Goal: Task Accomplishment & Management: Complete application form

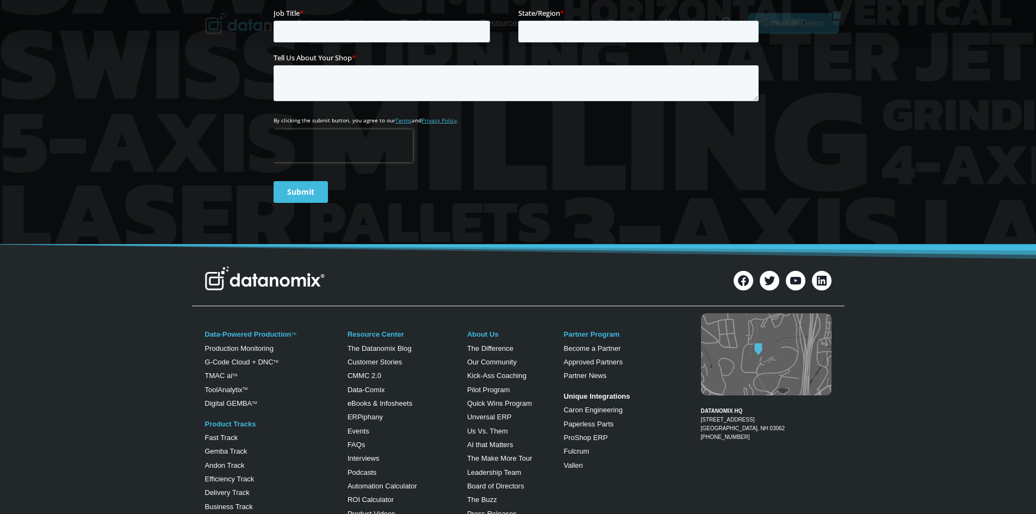
scroll to position [490, 0]
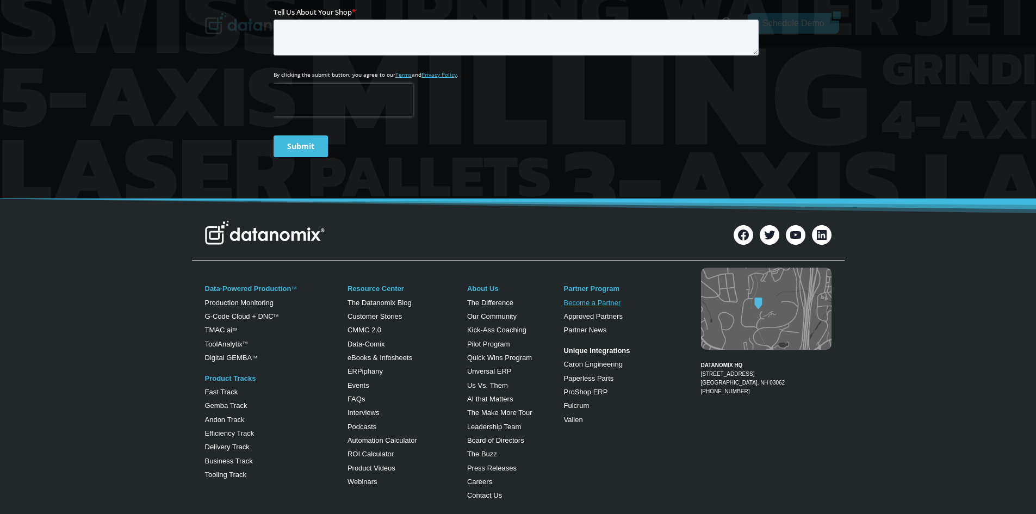
click at [578, 301] on link "Become a Partner" at bounding box center [592, 303] width 57 height 8
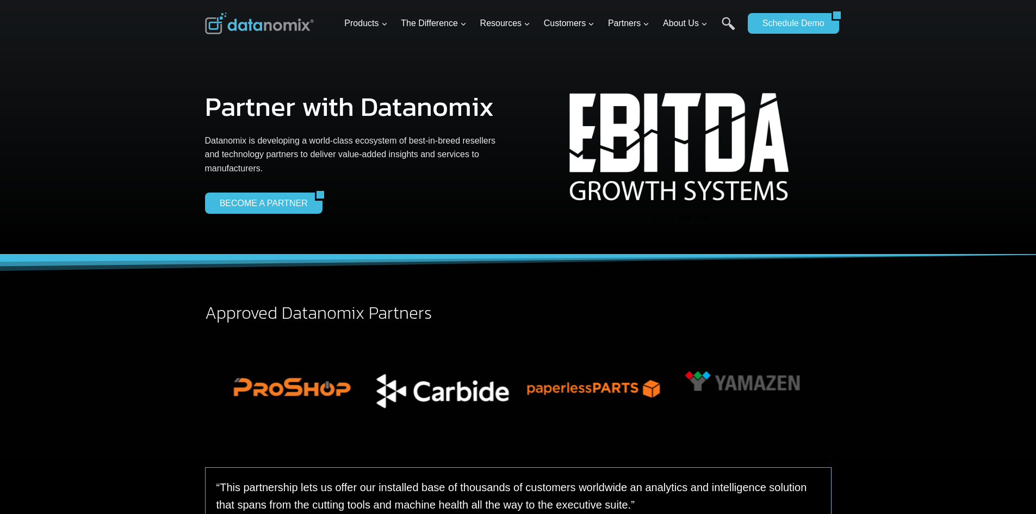
click at [706, 218] on button "Go to slide 7" at bounding box center [705, 217] width 5 height 5
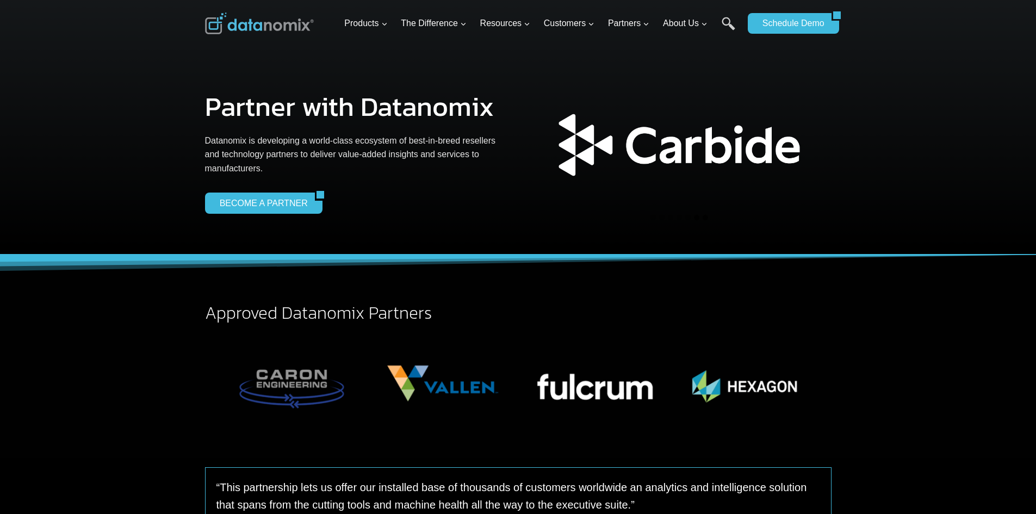
click at [697, 216] on button "Go to slide 6" at bounding box center [696, 217] width 5 height 5
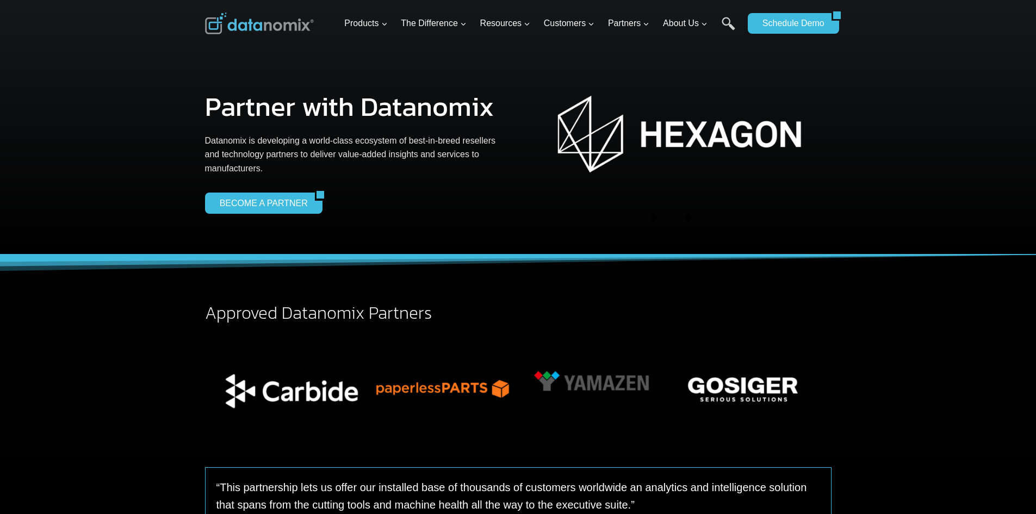
click at [689, 218] on button "Go to slide 5" at bounding box center [687, 217] width 5 height 5
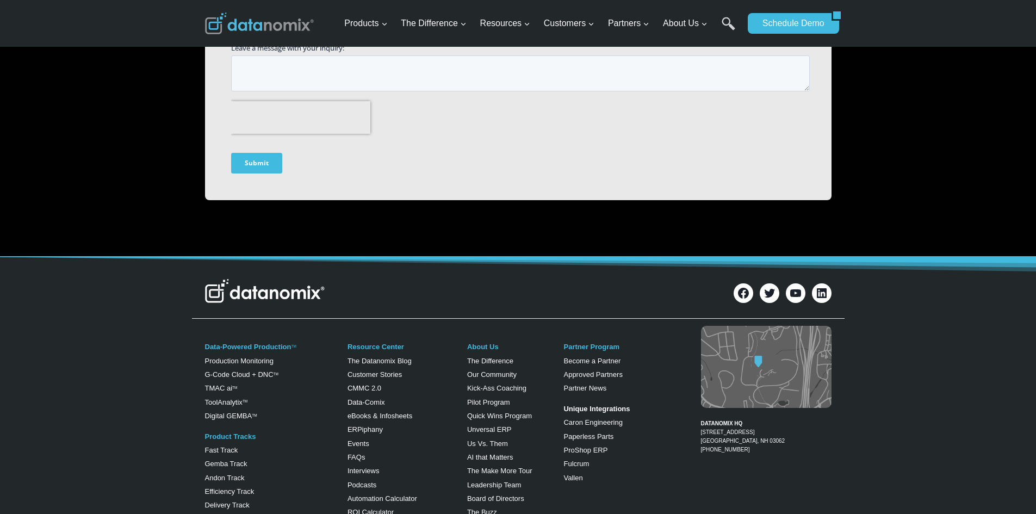
scroll to position [1142, 0]
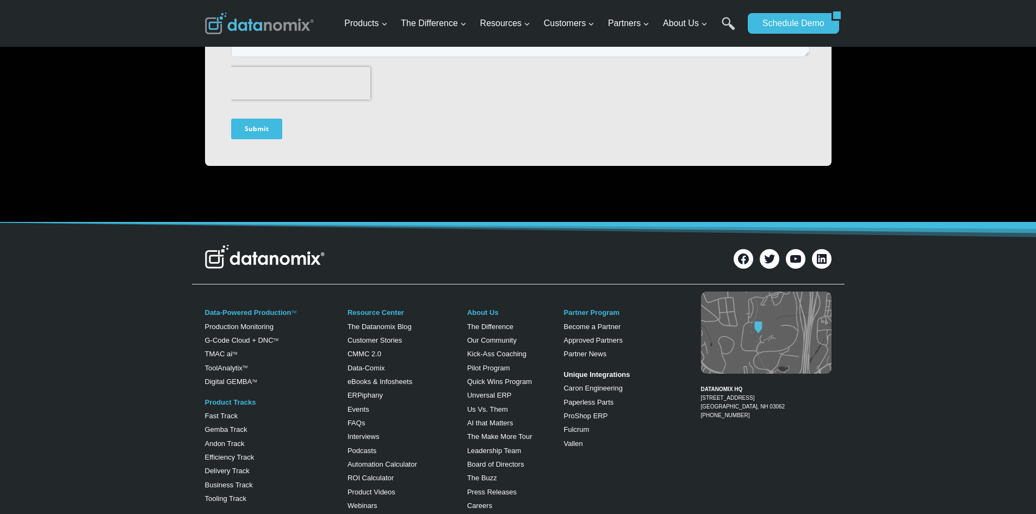
click at [759, 354] on img at bounding box center [766, 333] width 131 height 82
